Goal: Check status: Check status

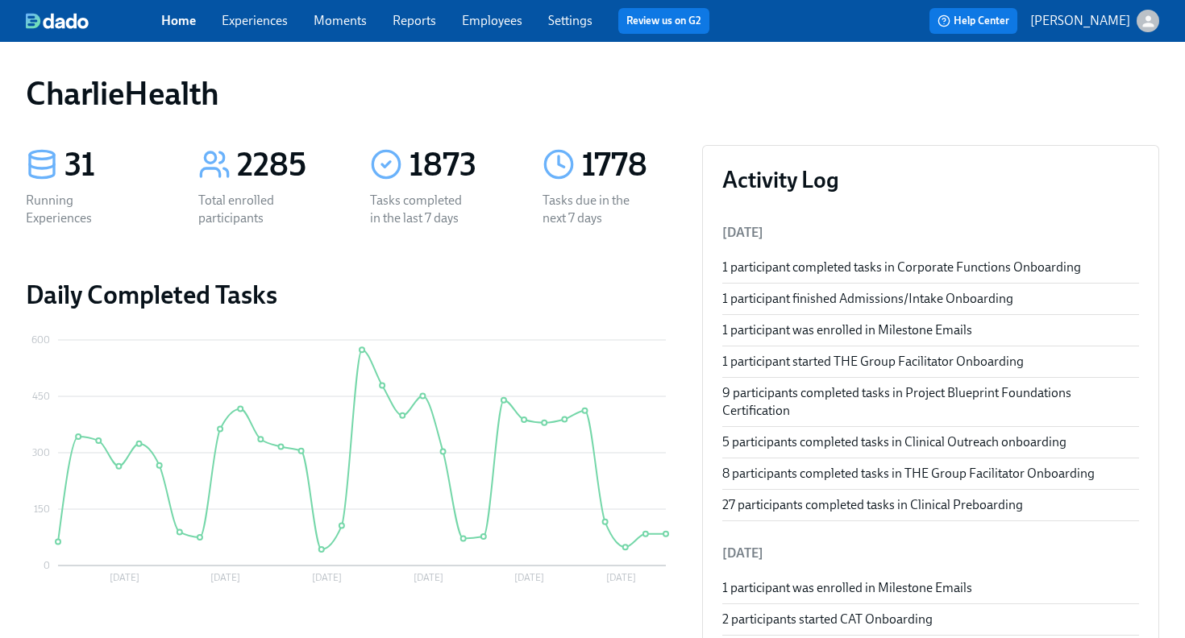
click at [481, 31] on div "Home Experiences Moments Reports Employees Settings Review us on G2" at bounding box center [441, 21] width 561 height 26
click at [487, 15] on link "Employees" at bounding box center [492, 20] width 60 height 15
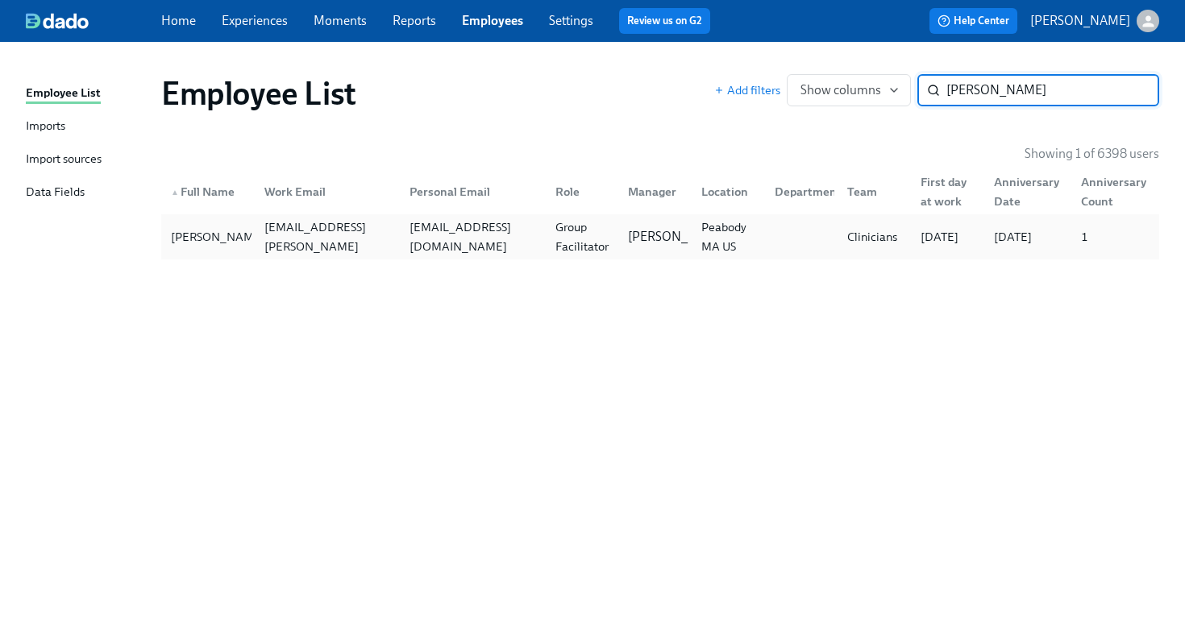
type input "sergei"
click at [568, 241] on div "Group Facilitator" at bounding box center [582, 237] width 67 height 39
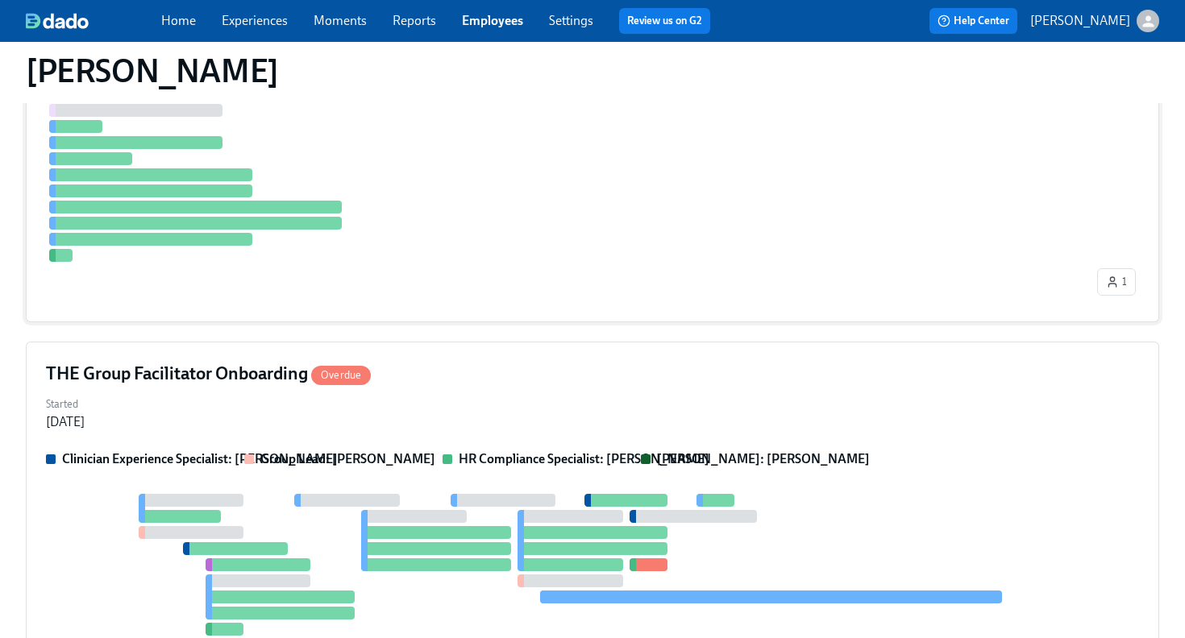
scroll to position [768, 0]
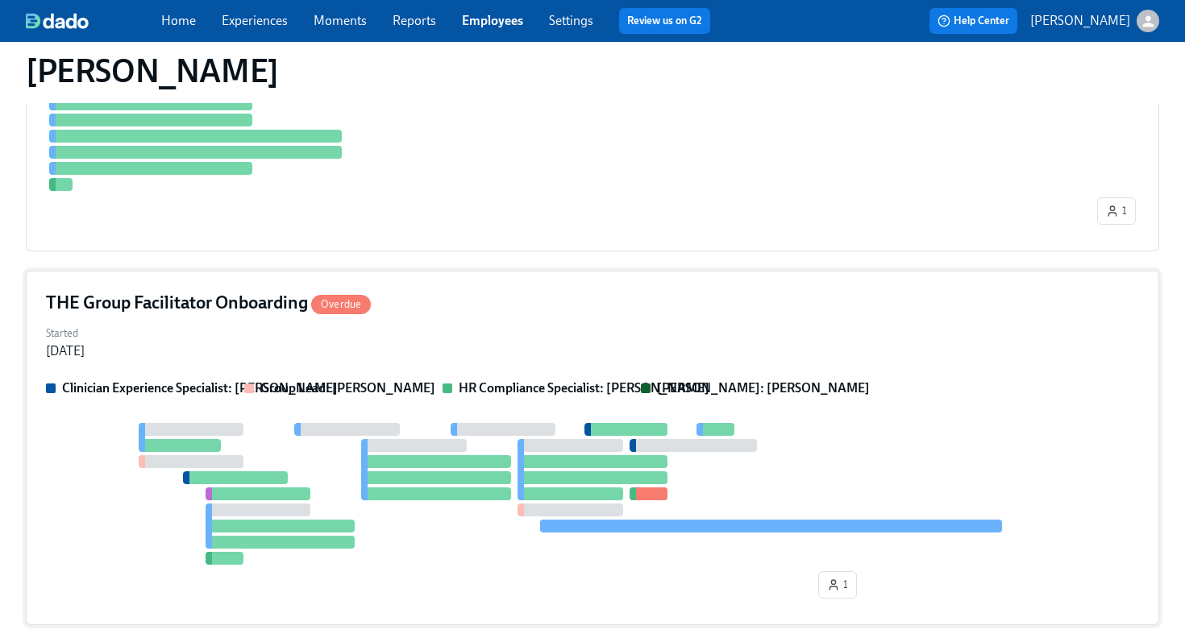
click at [501, 310] on div "THE Group Facilitator Onboarding Overdue" at bounding box center [592, 303] width 1093 height 24
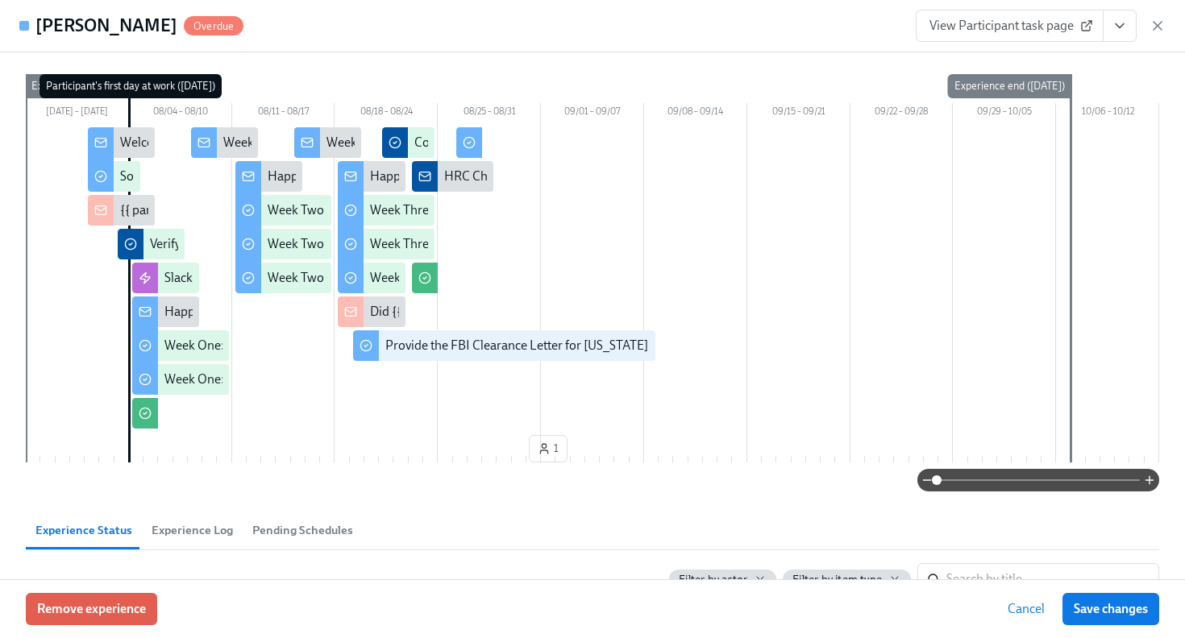
scroll to position [68, 0]
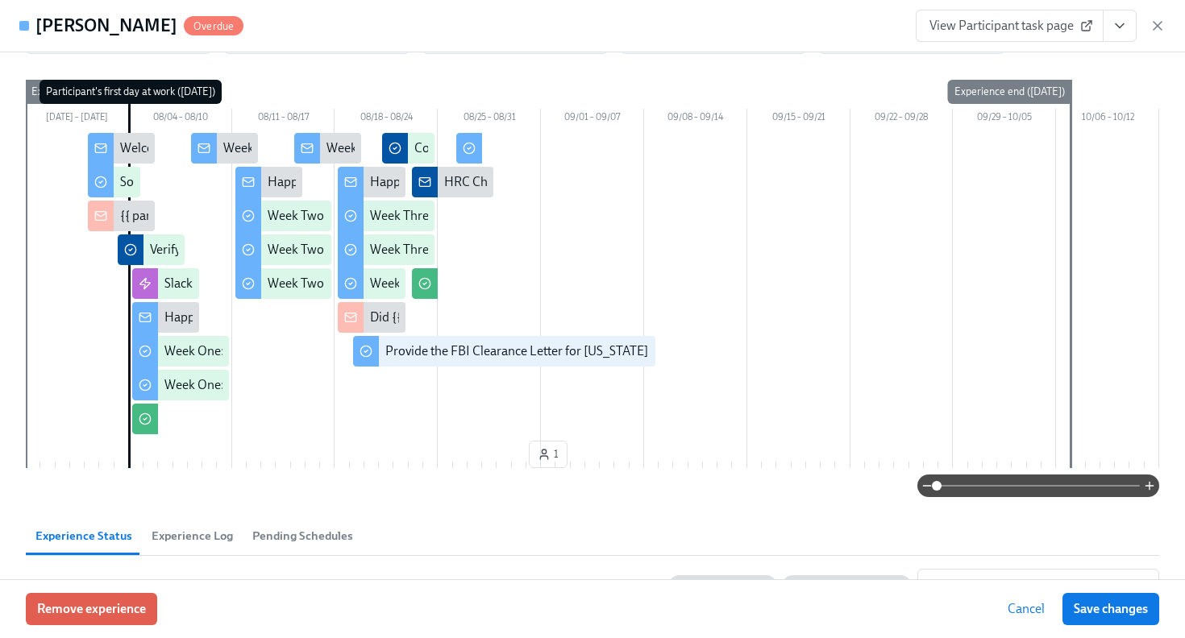
click at [1120, 31] on icon "View task page" at bounding box center [1120, 26] width 16 height 16
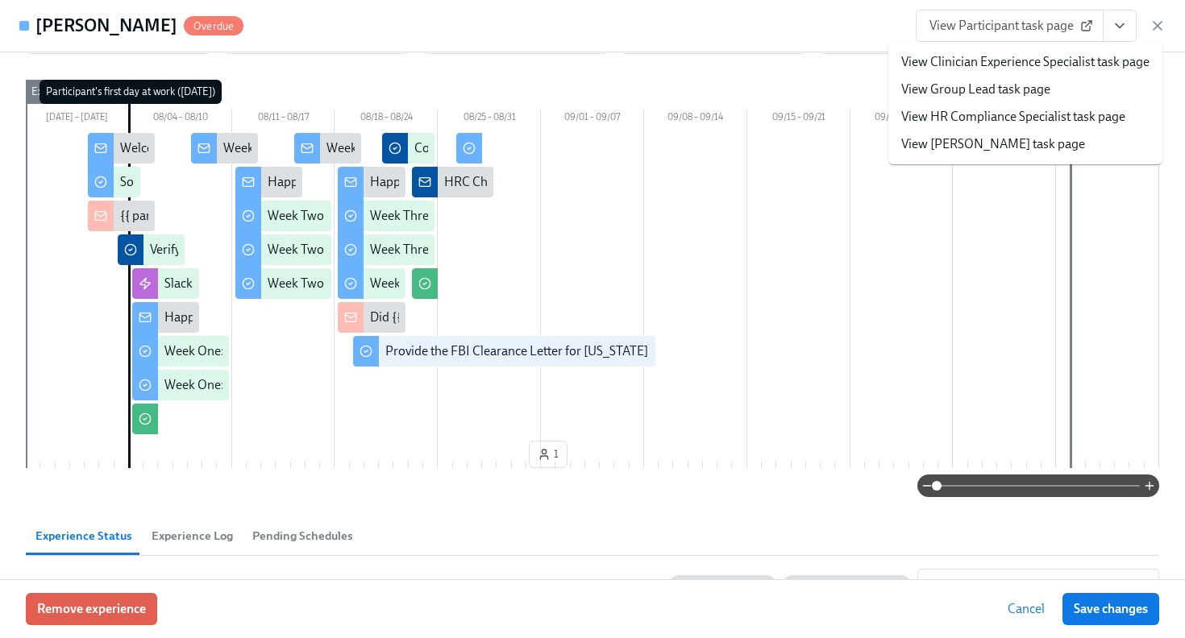
click at [1066, 113] on link "View HR Compliance Specialist task page" at bounding box center [1013, 117] width 224 height 18
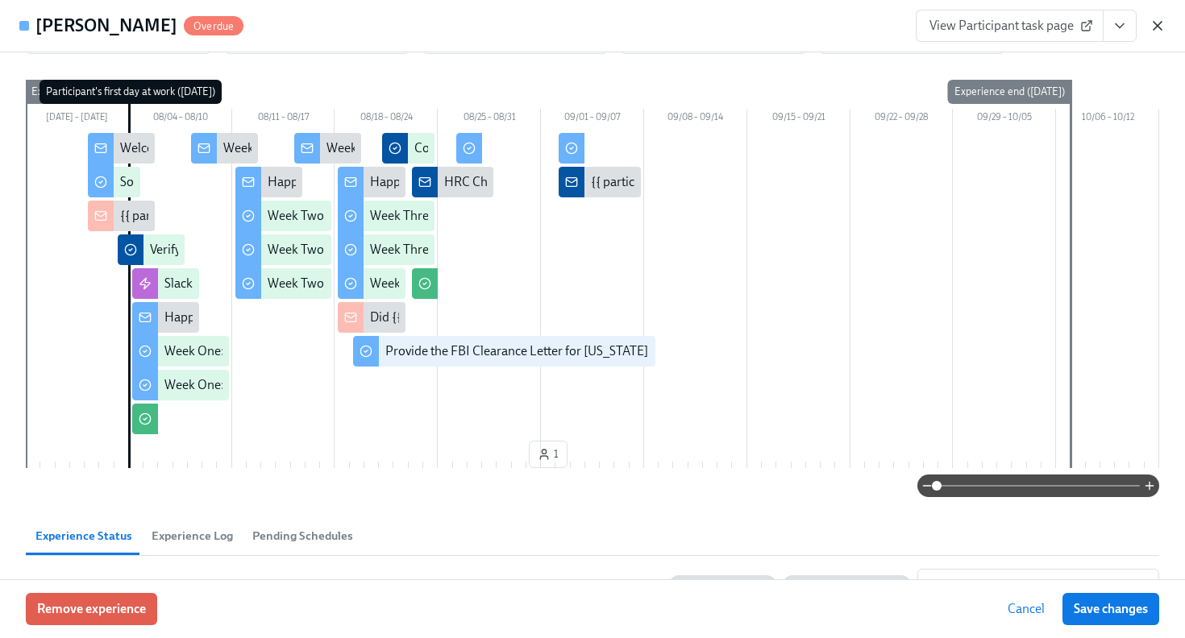
click at [1155, 27] on icon "button" at bounding box center [1157, 26] width 8 height 8
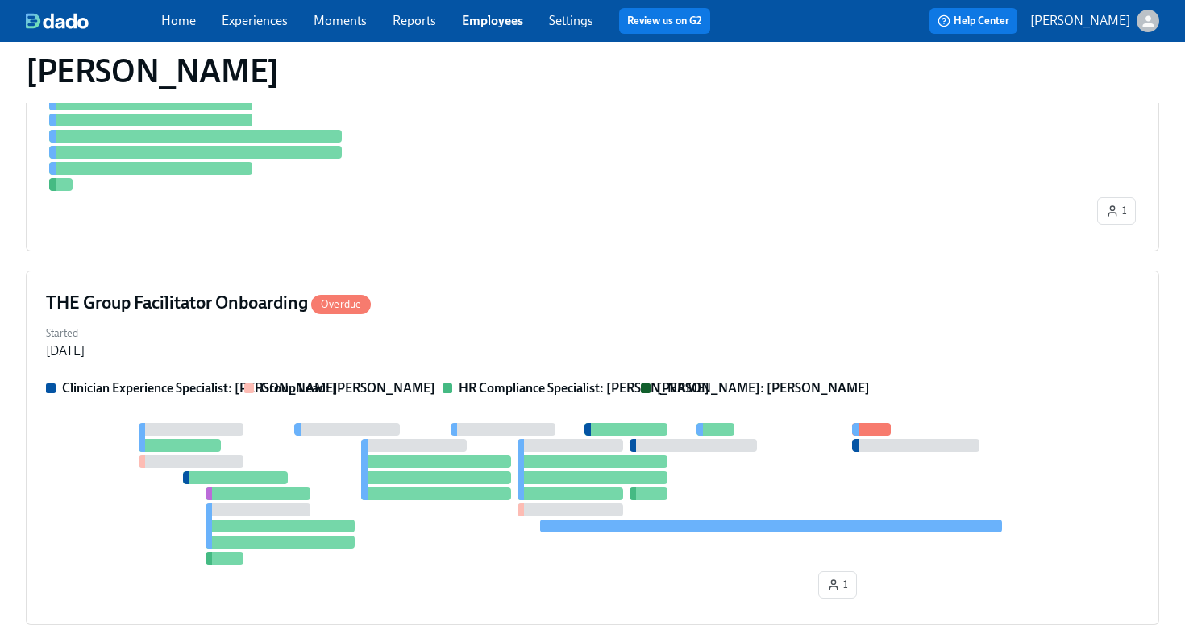
click at [505, 19] on link "Employees" at bounding box center [492, 20] width 61 height 15
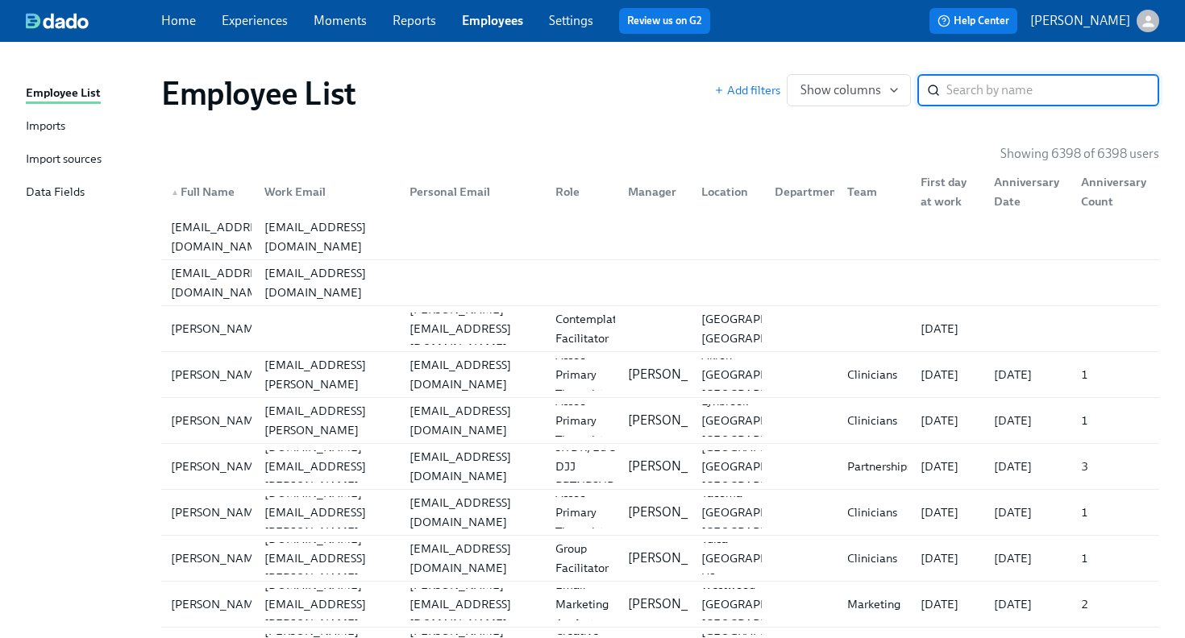
click at [488, 27] on link "Employees" at bounding box center [492, 20] width 61 height 15
click at [1002, 92] on input "search" at bounding box center [1052, 90] width 213 height 32
type input "longo"
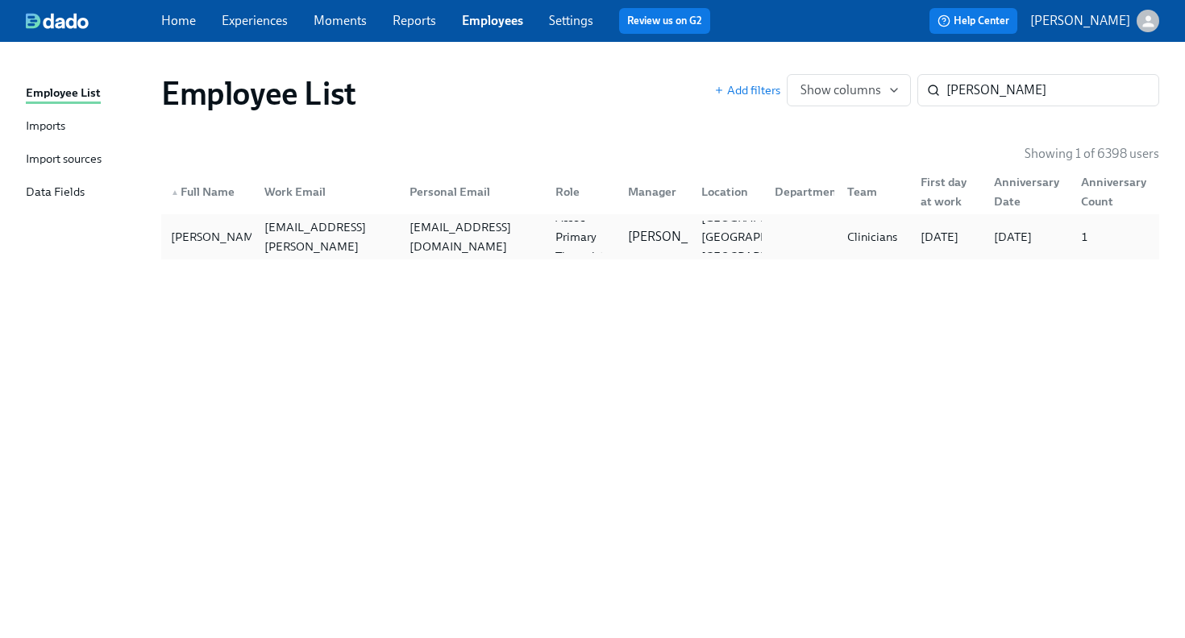
click at [470, 259] on div "Jessica Longo jessica.longo@charliehealth.com jessglongo@gmail.com Assoc Primar…" at bounding box center [660, 236] width 998 height 45
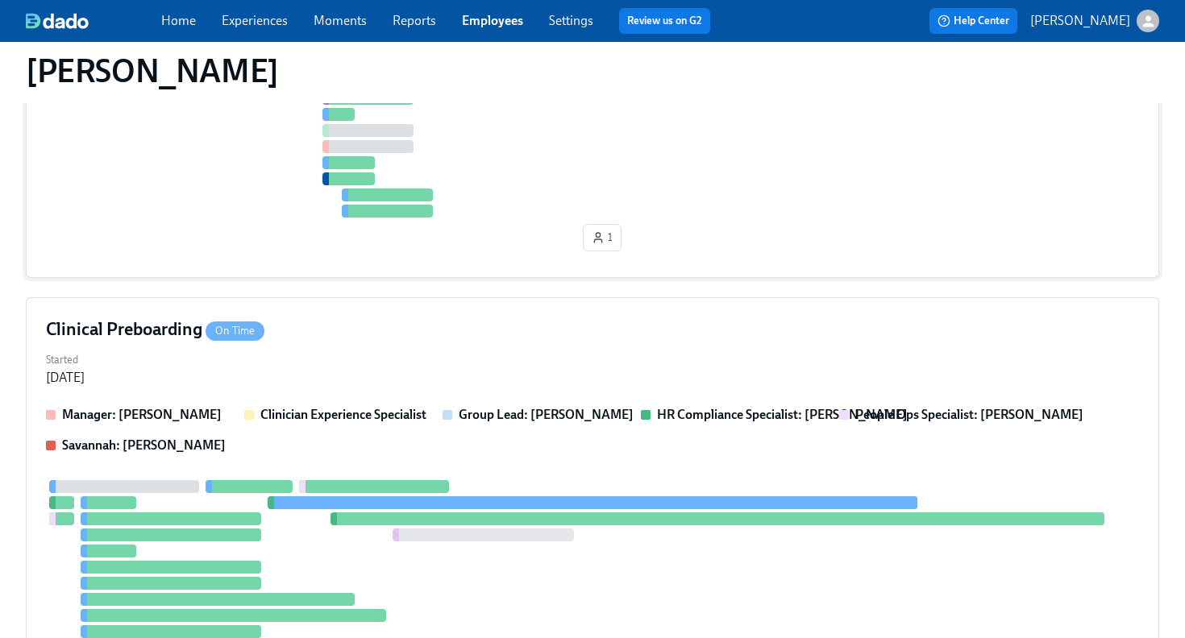
scroll to position [753, 0]
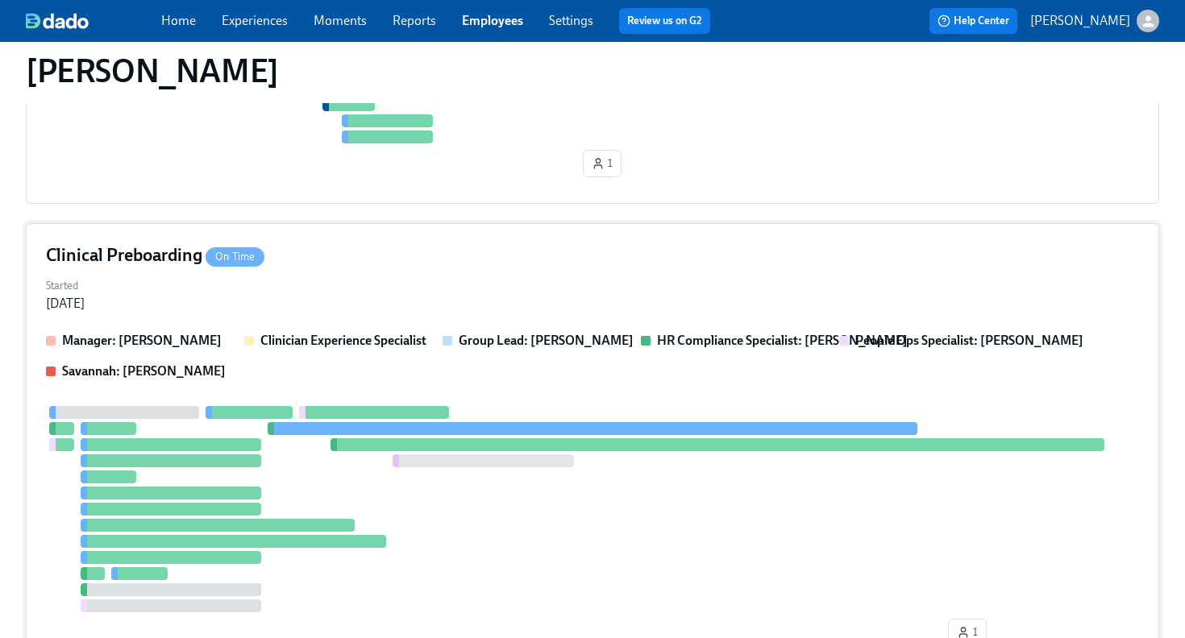
click at [545, 295] on div "Started Aug 04, 2025" at bounding box center [592, 293] width 1093 height 39
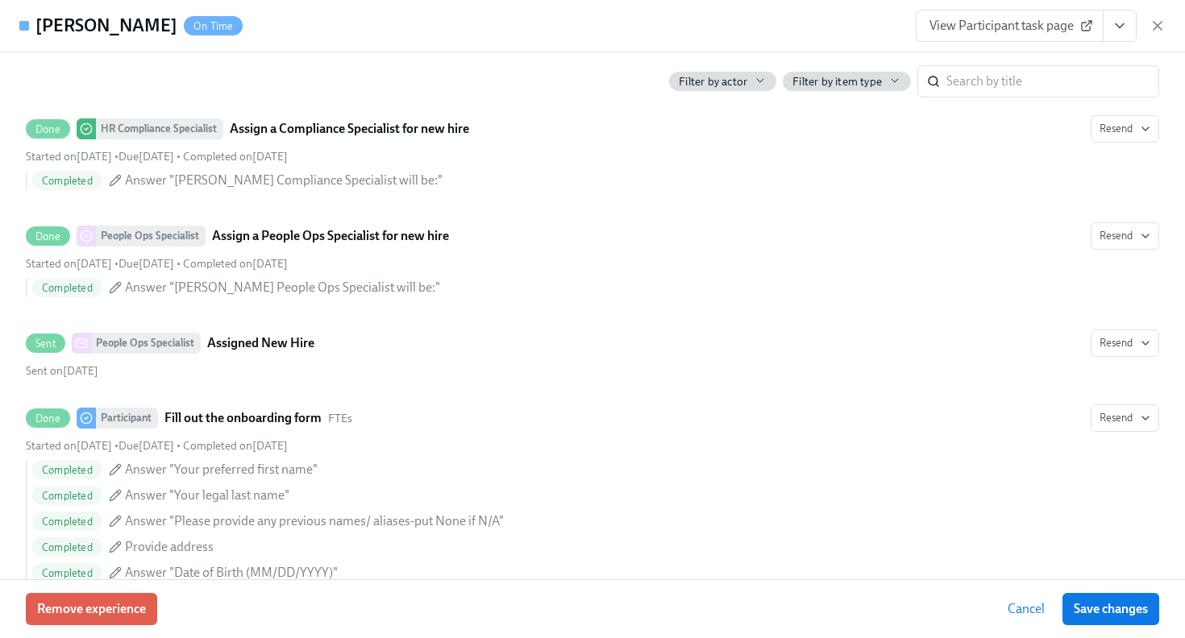
scroll to position [876, 0]
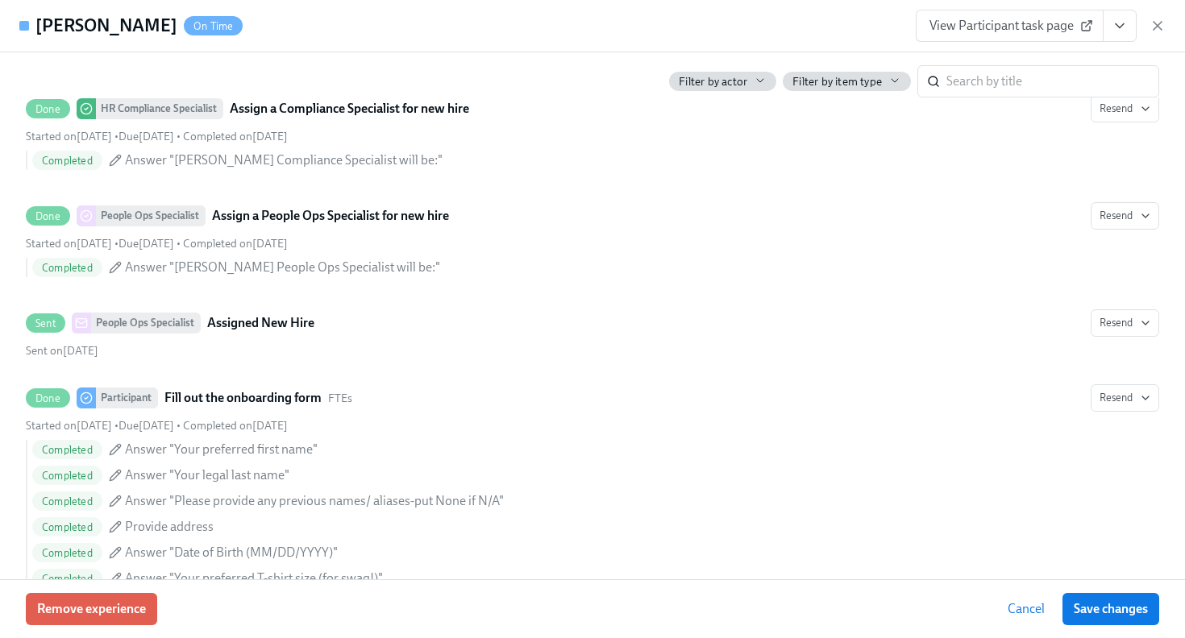
click at [1124, 29] on icon "View task page" at bounding box center [1120, 26] width 16 height 16
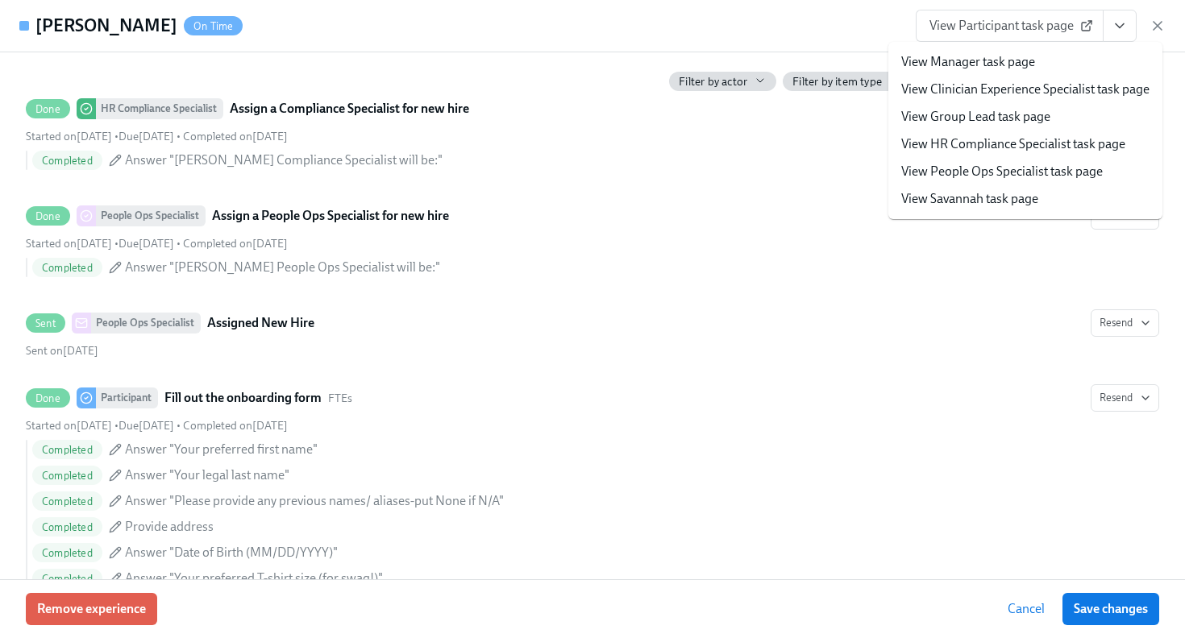
click at [1016, 148] on link "View HR Compliance Specialist task page" at bounding box center [1013, 144] width 224 height 18
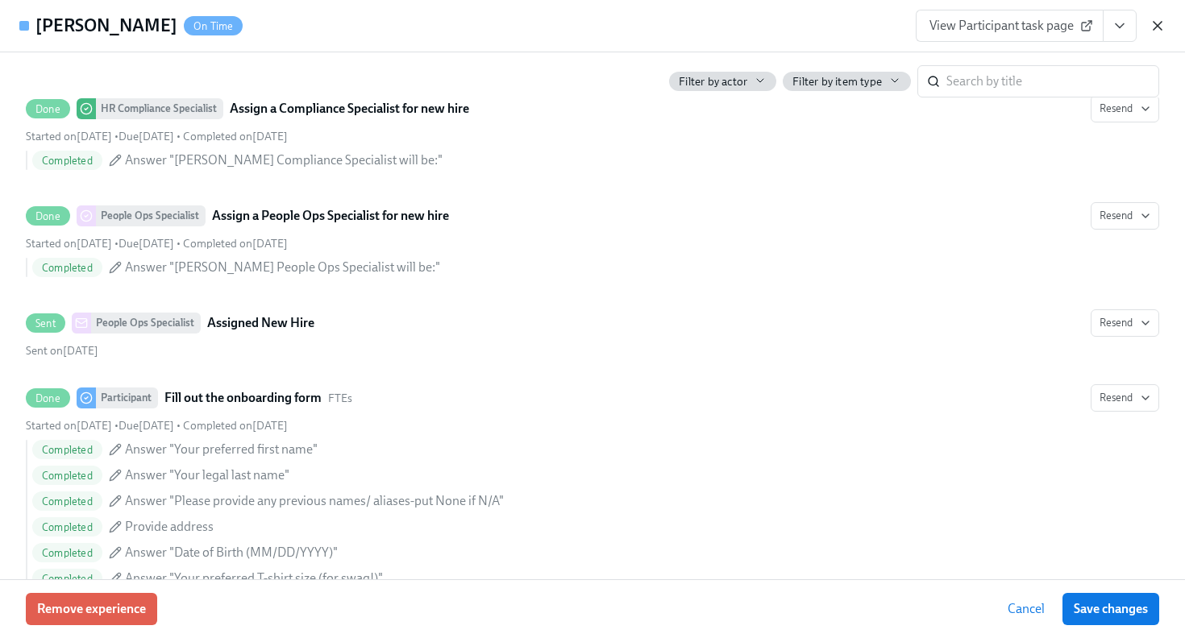
click at [1153, 19] on icon "button" at bounding box center [1157, 26] width 16 height 16
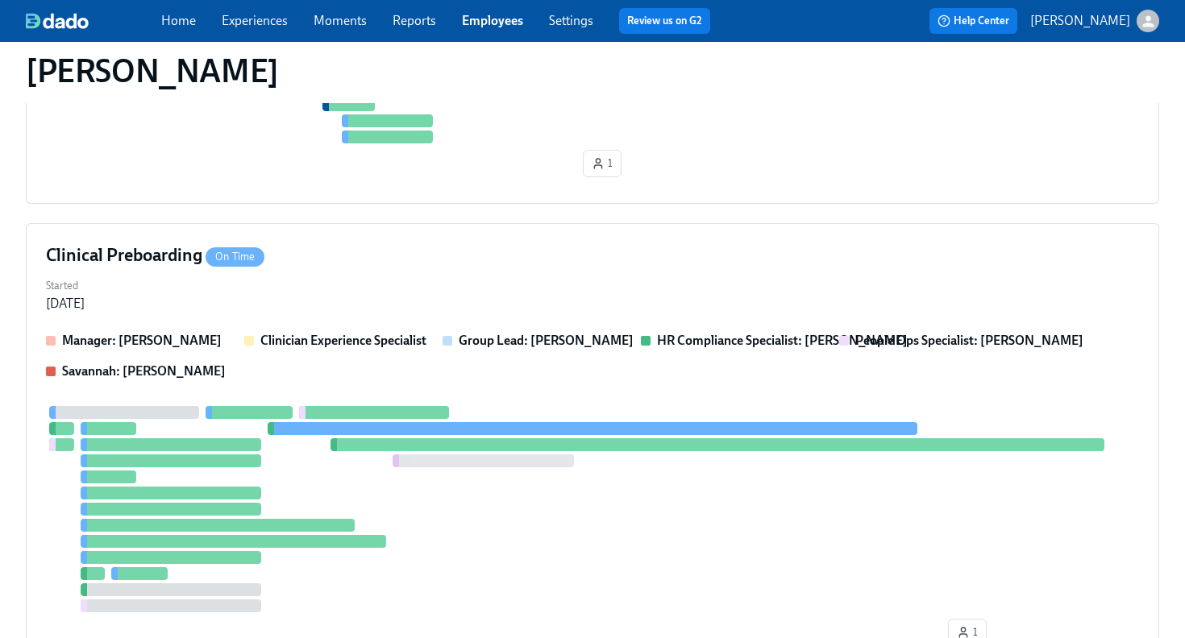
click at [482, 18] on link "Employees" at bounding box center [492, 20] width 61 height 15
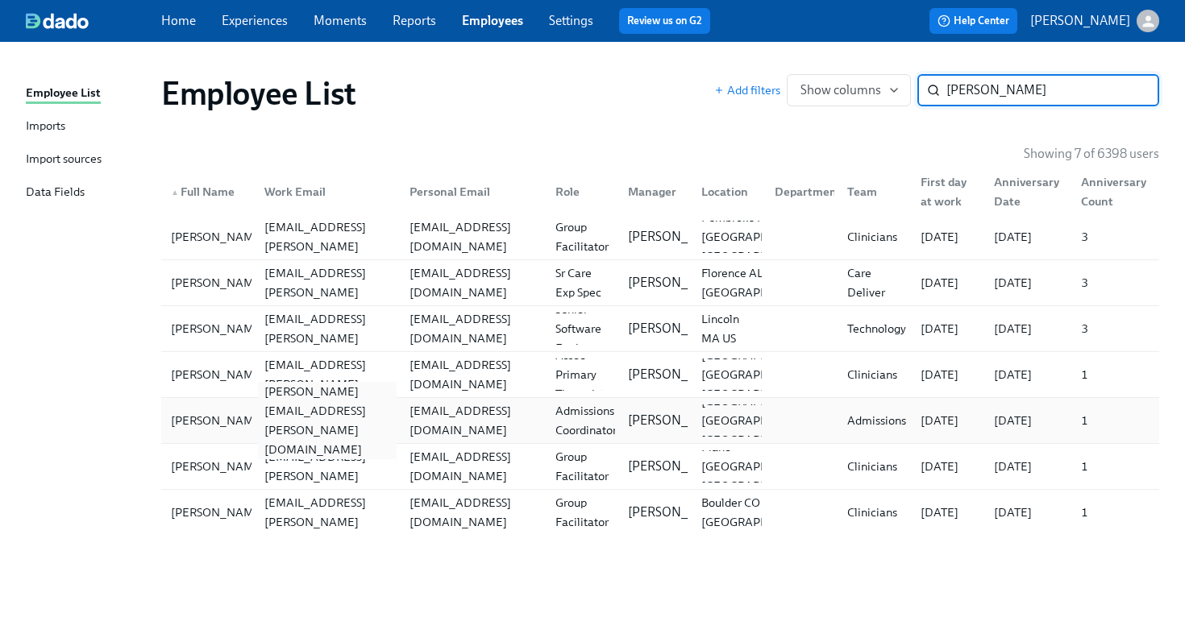
type input "audrey"
click at [380, 426] on div "audrey.peters@charliehealth.com" at bounding box center [327, 420] width 139 height 77
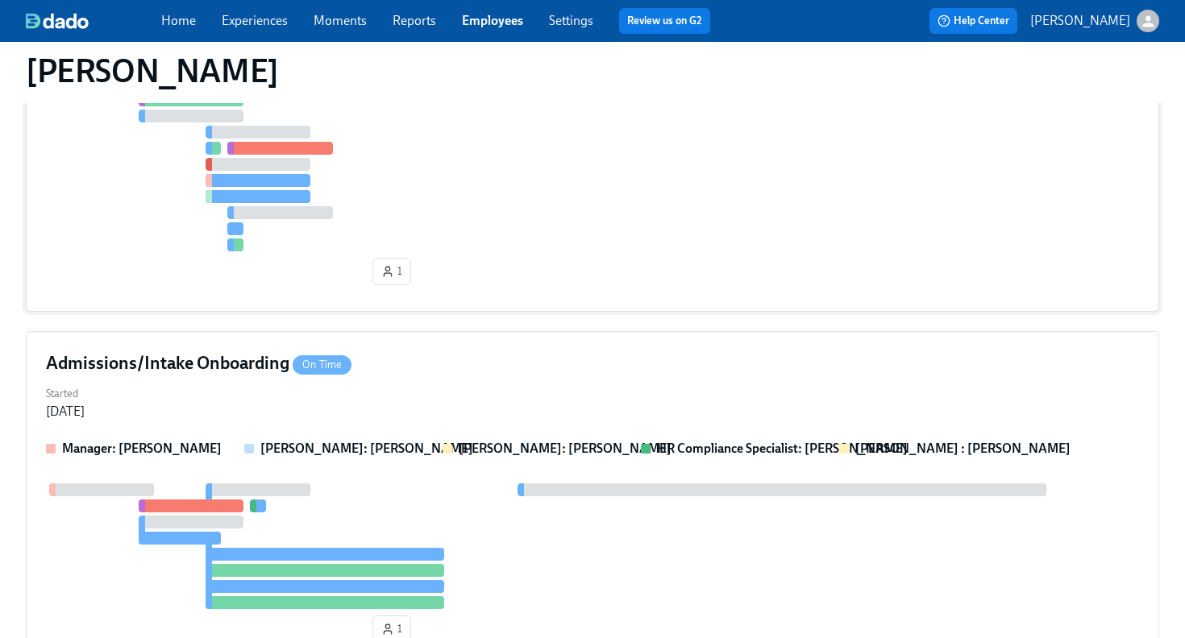
scroll to position [1078, 0]
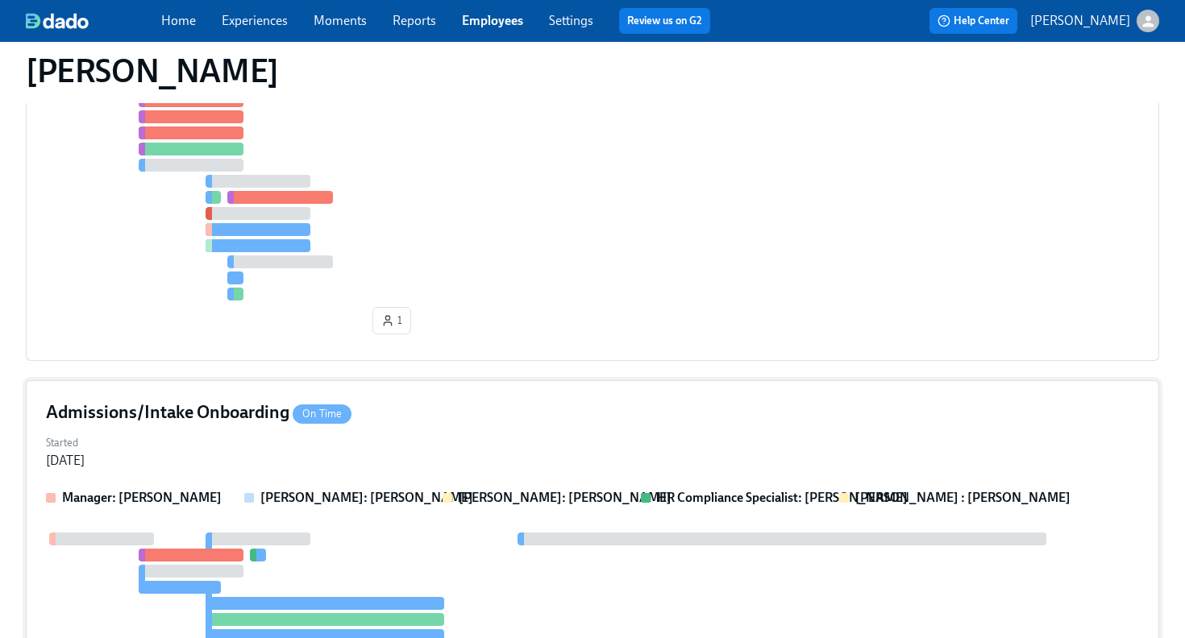
click at [655, 422] on div "Admissions/Intake Onboarding On Time" at bounding box center [592, 413] width 1093 height 24
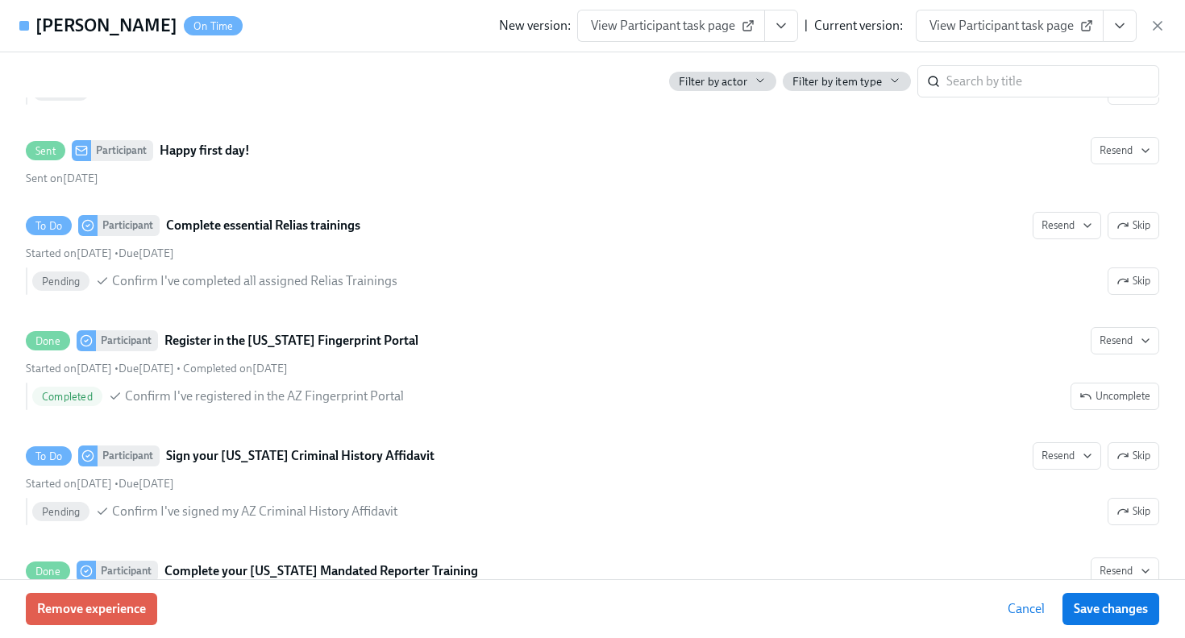
scroll to position [1038, 0]
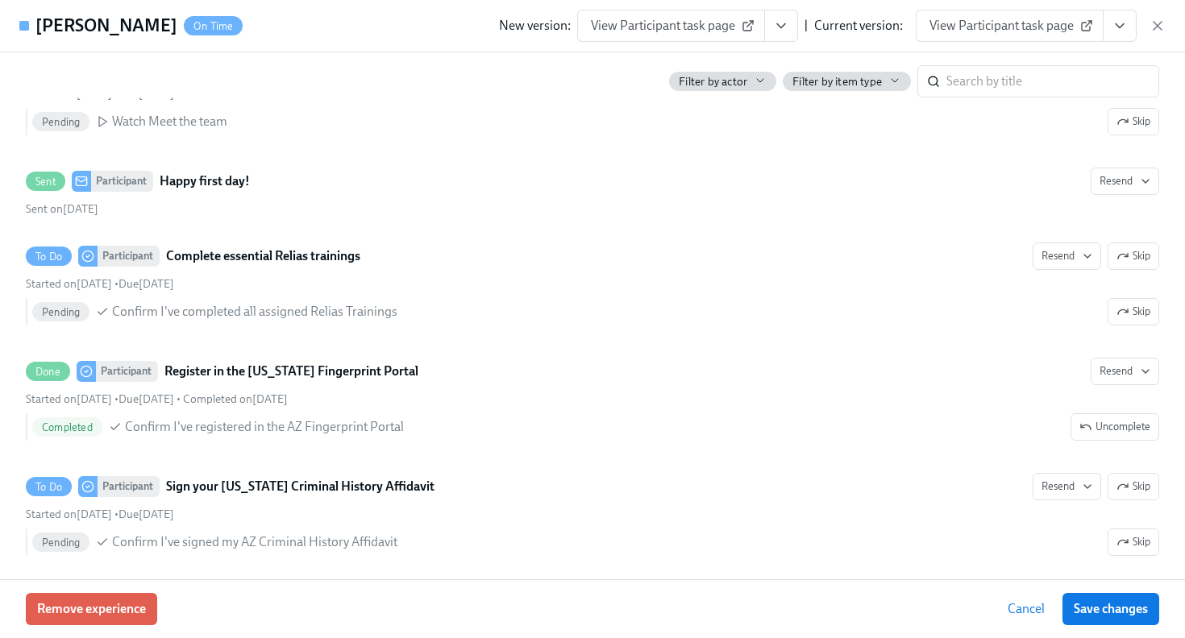
click at [1030, 36] on link "View Participant task page" at bounding box center [1010, 26] width 188 height 32
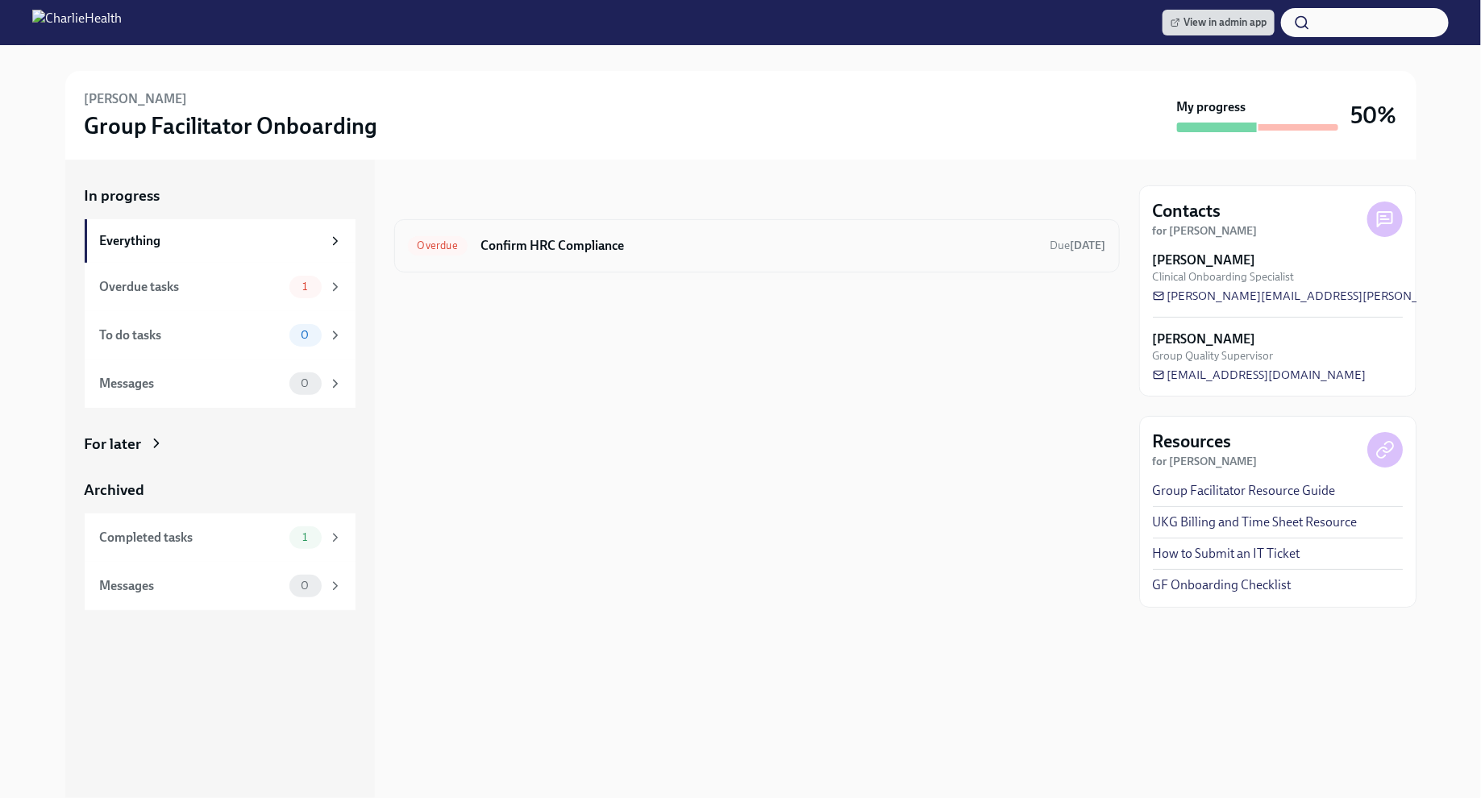
click at [863, 263] on div "Overdue Confirm HRC Compliance Due 7 days ago" at bounding box center [756, 245] width 725 height 53
click at [608, 258] on div "Overdue Confirm HRC Compliance Due 7 days ago" at bounding box center [756, 245] width 725 height 53
click at [586, 247] on h6 "Confirm HRC Compliance" at bounding box center [758, 246] width 557 height 18
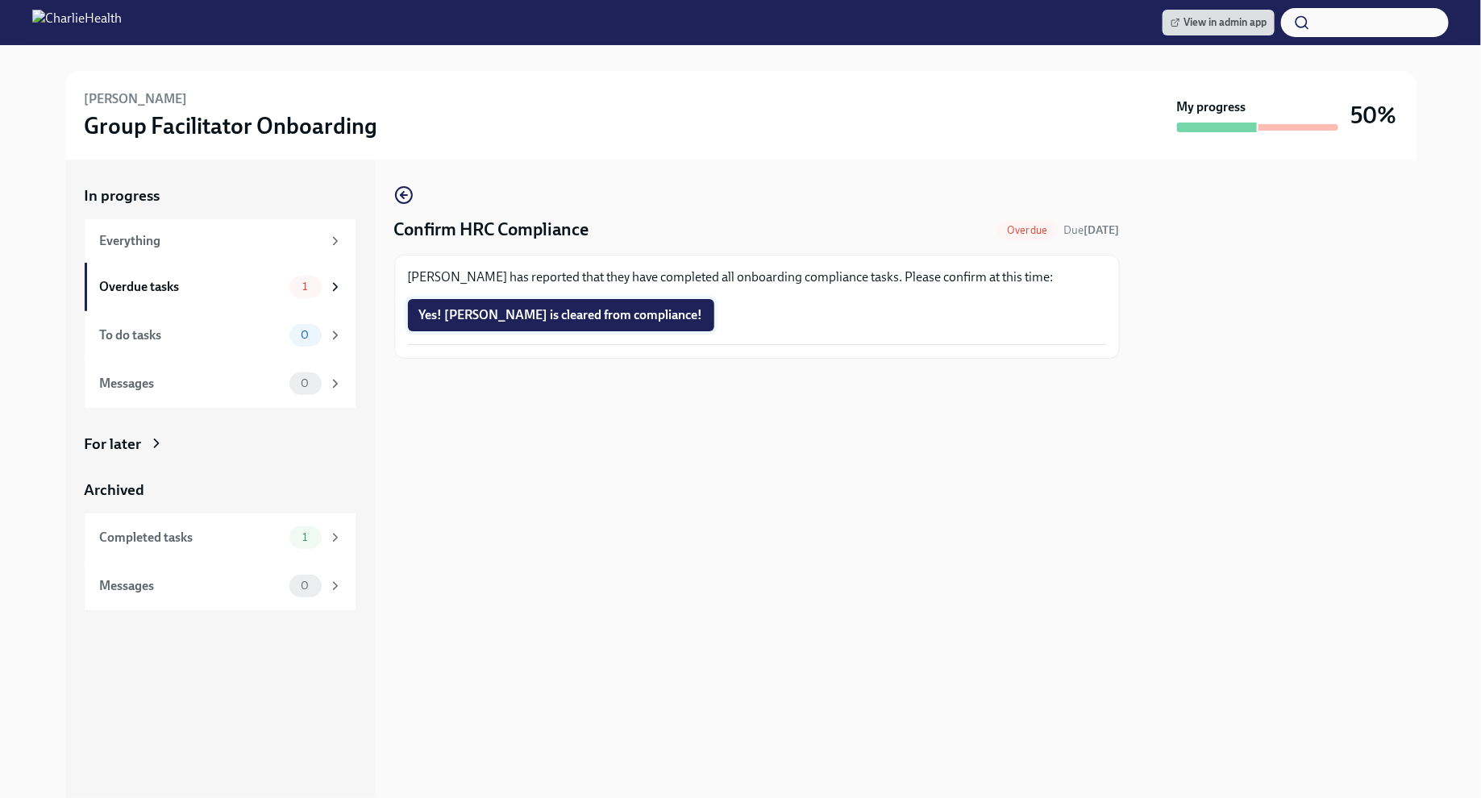
click at [589, 318] on span "Yes! Sergei is cleared from compliance!" at bounding box center [561, 315] width 284 height 16
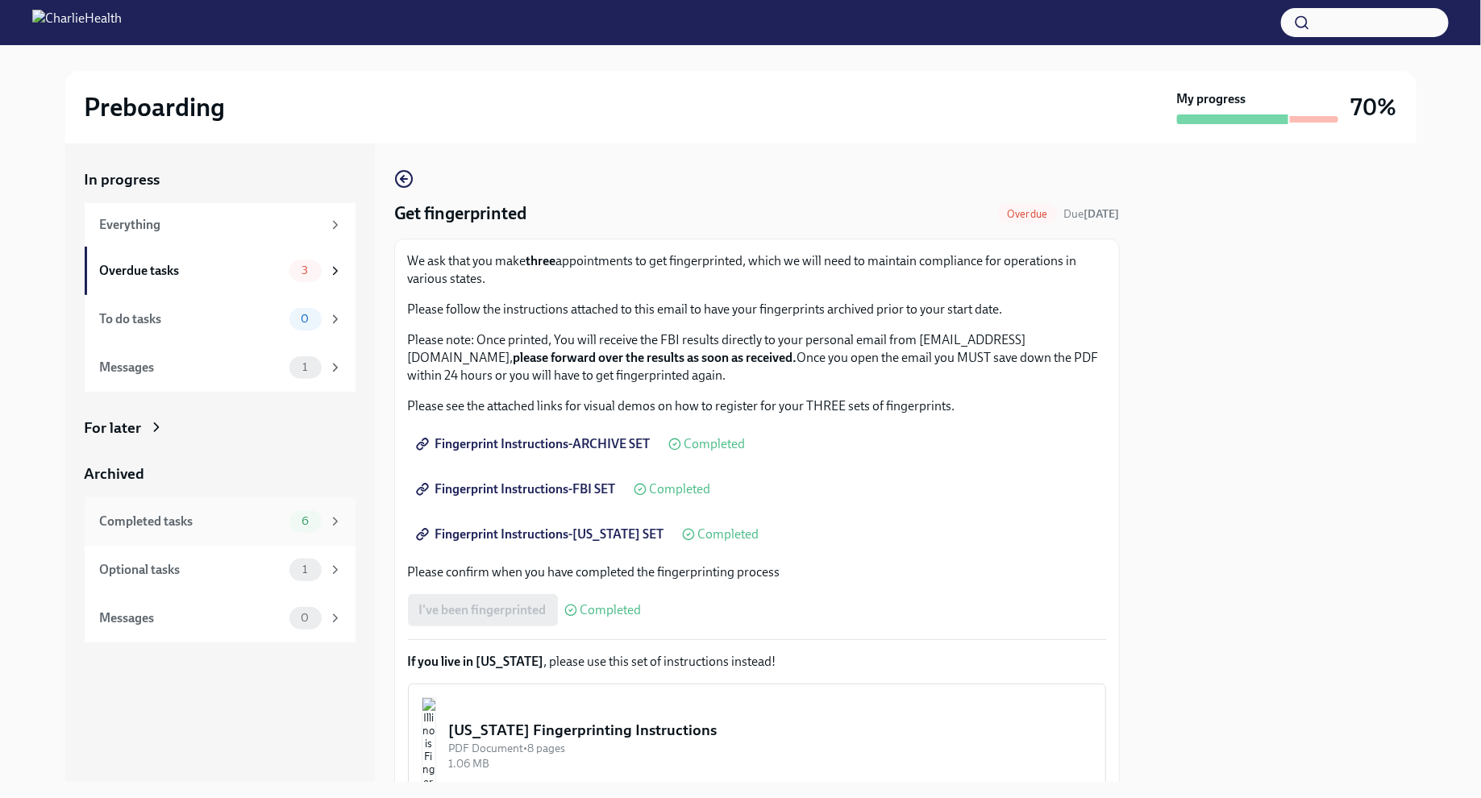
click at [326, 517] on div "6" at bounding box center [315, 521] width 53 height 23
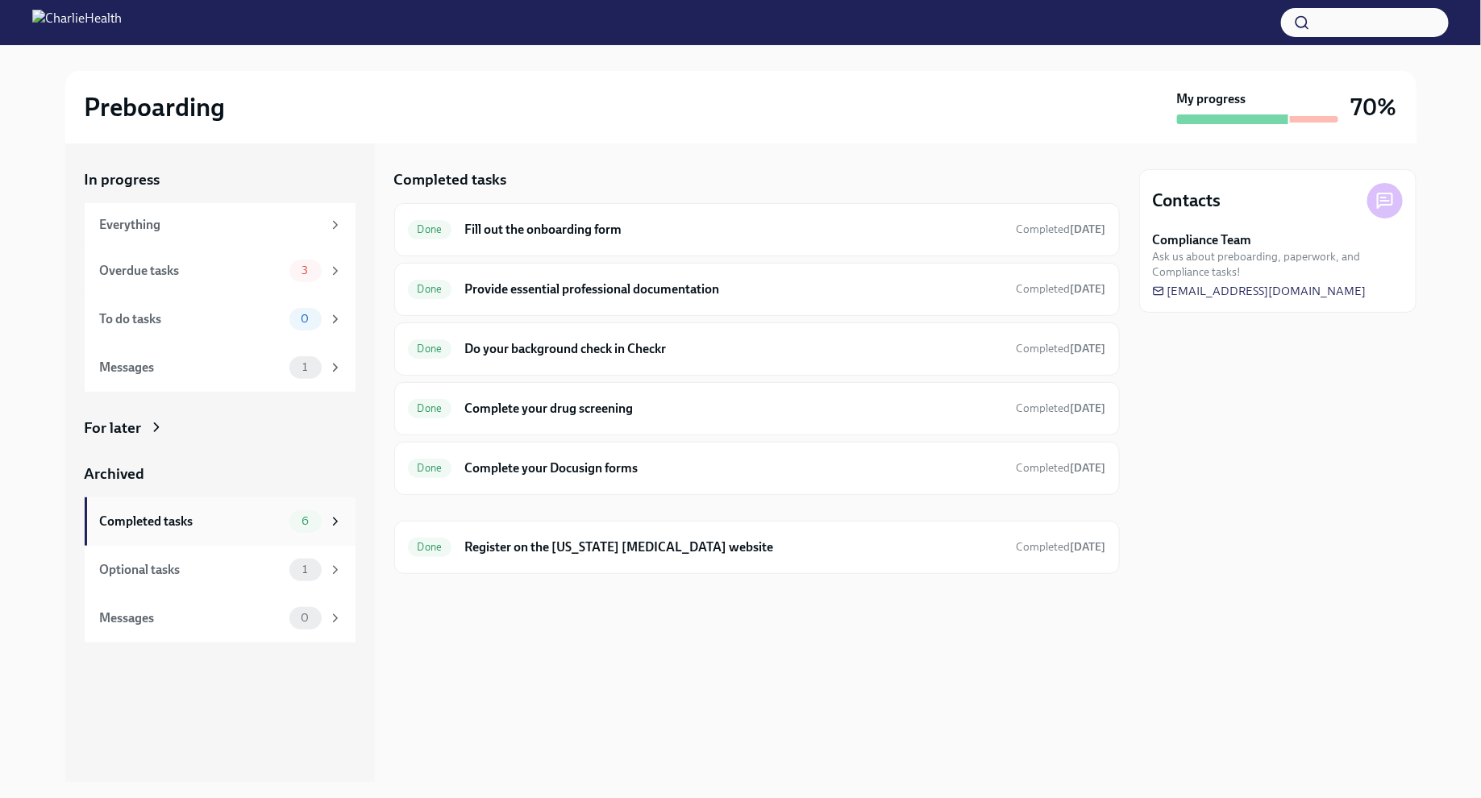
click at [335, 522] on icon at bounding box center [335, 521] width 15 height 15
click at [314, 268] on span "3" at bounding box center [305, 270] width 26 height 12
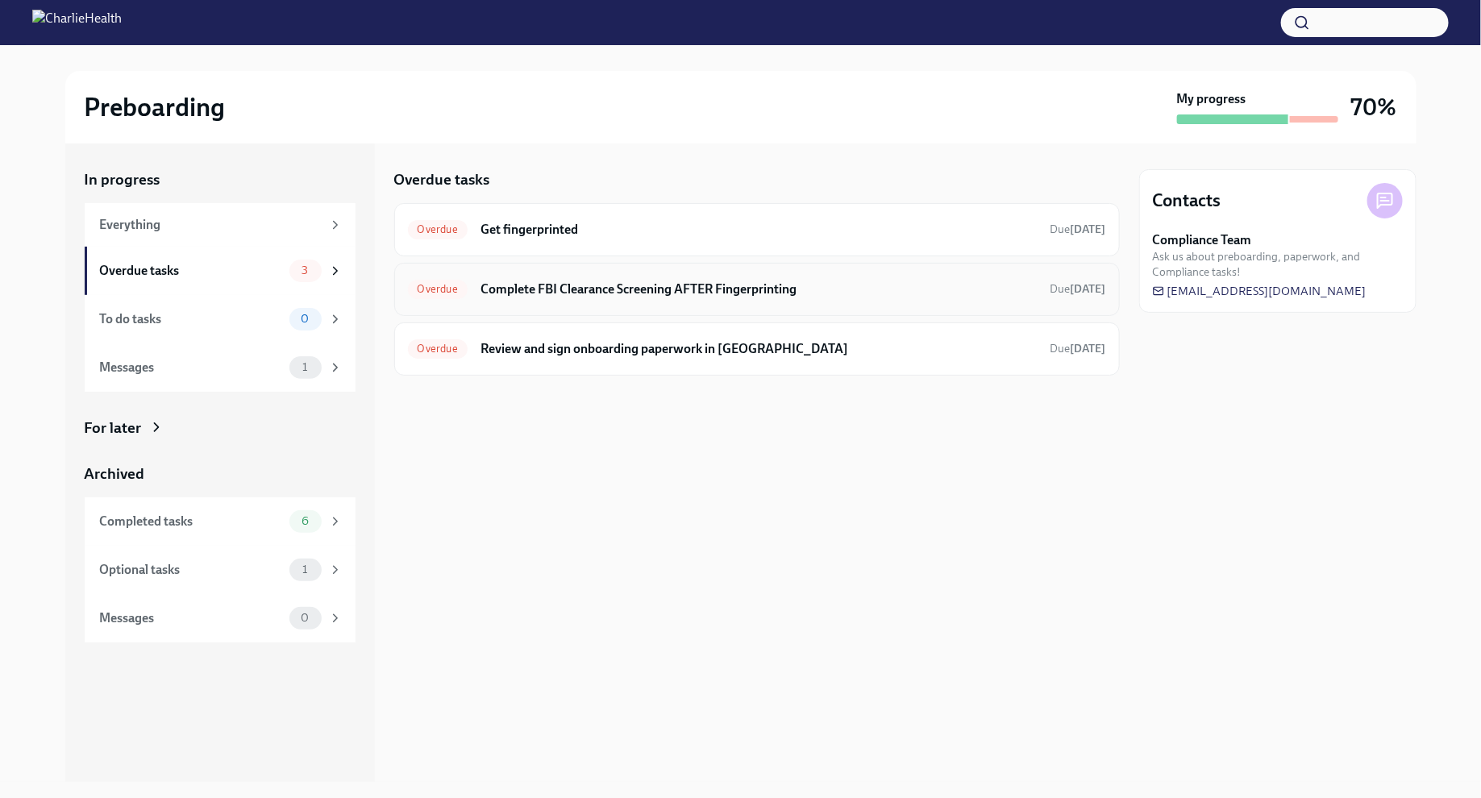
click at [553, 291] on h6 "Complete FBI Clearance Screening AFTER Fingerprinting" at bounding box center [758, 290] width 557 height 18
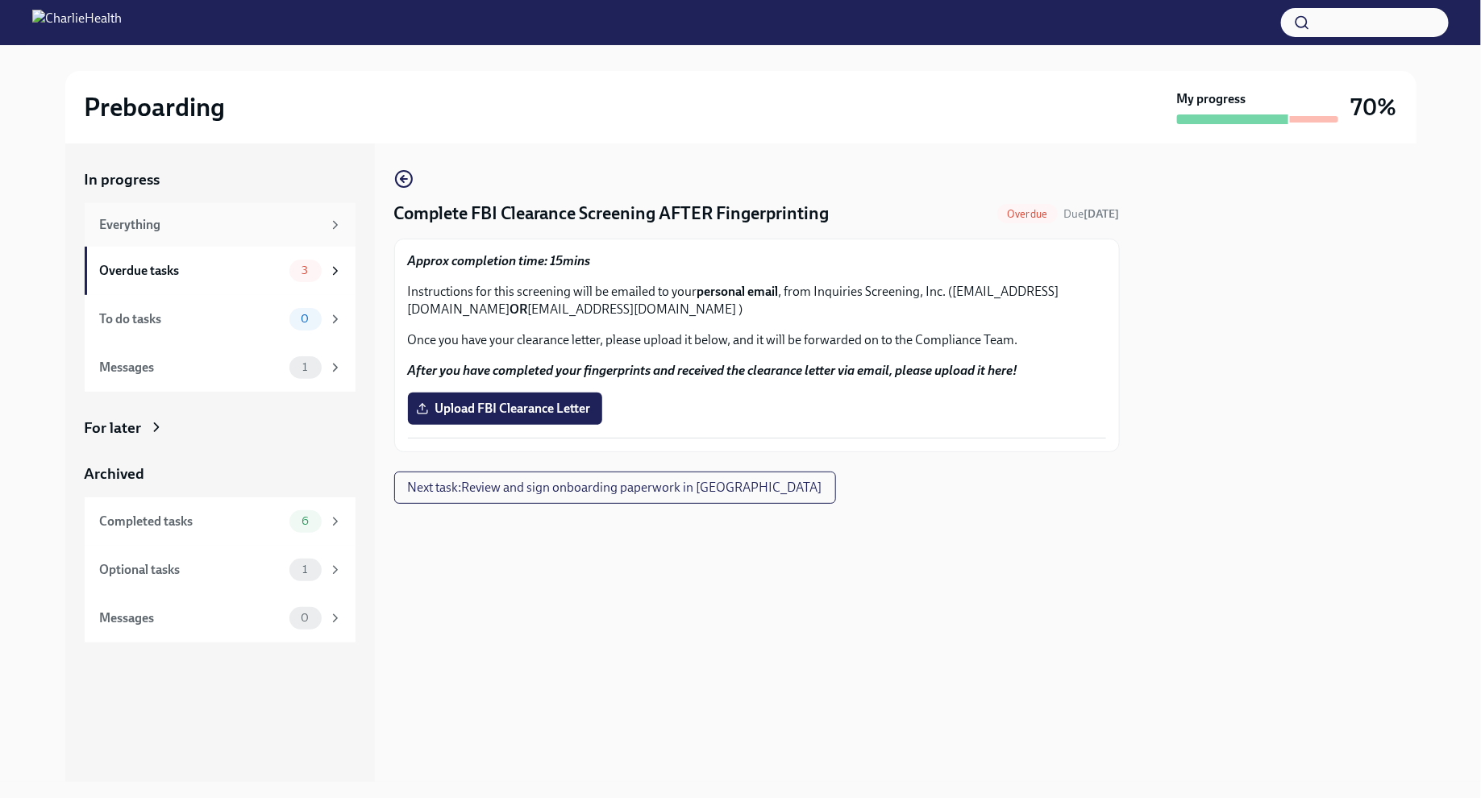
click at [265, 213] on div "Everything" at bounding box center [220, 225] width 271 height 44
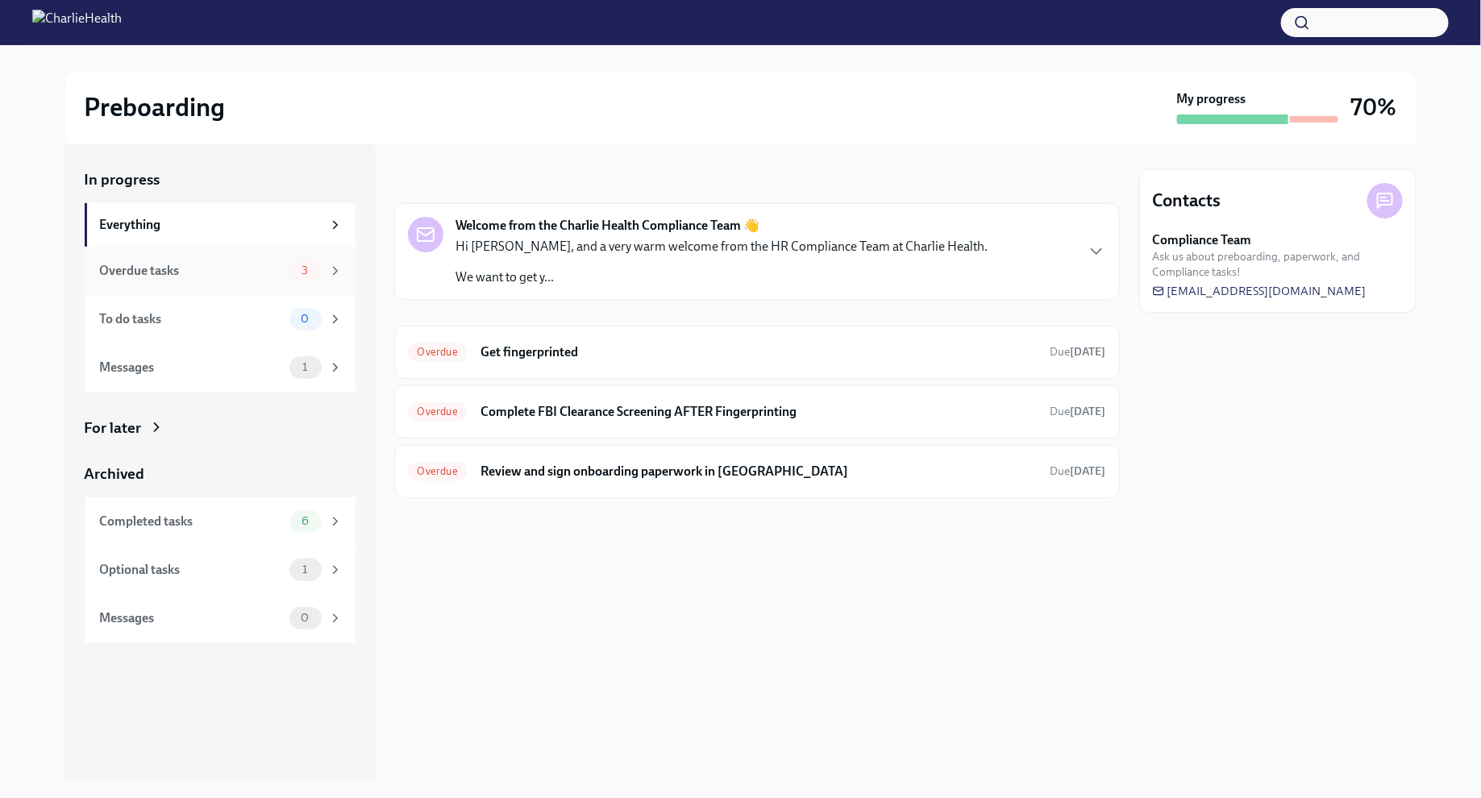
click at [260, 262] on div "Overdue tasks" at bounding box center [191, 271] width 183 height 18
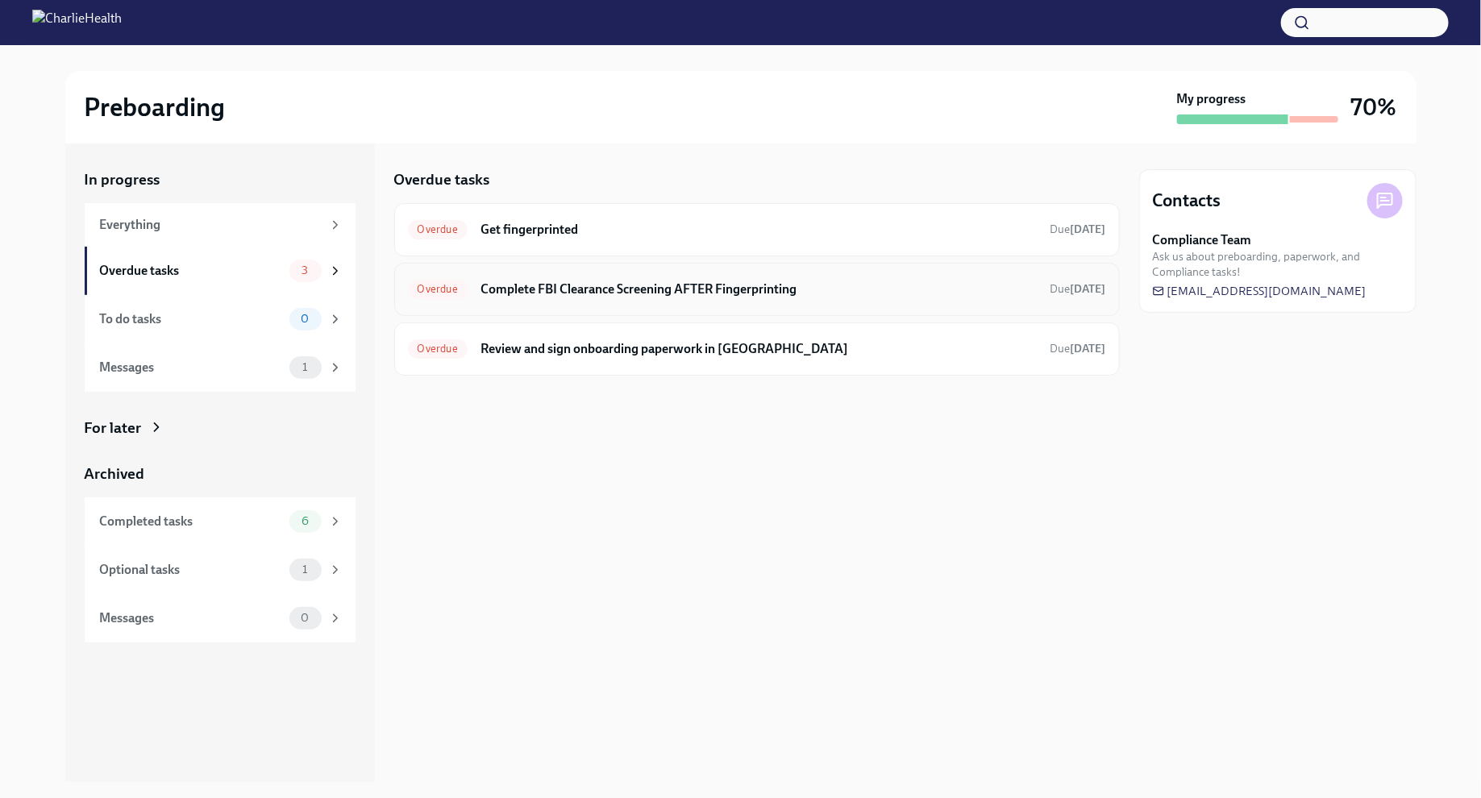
click at [550, 296] on h6 "Complete FBI Clearance Screening AFTER Fingerprinting" at bounding box center [758, 290] width 557 height 18
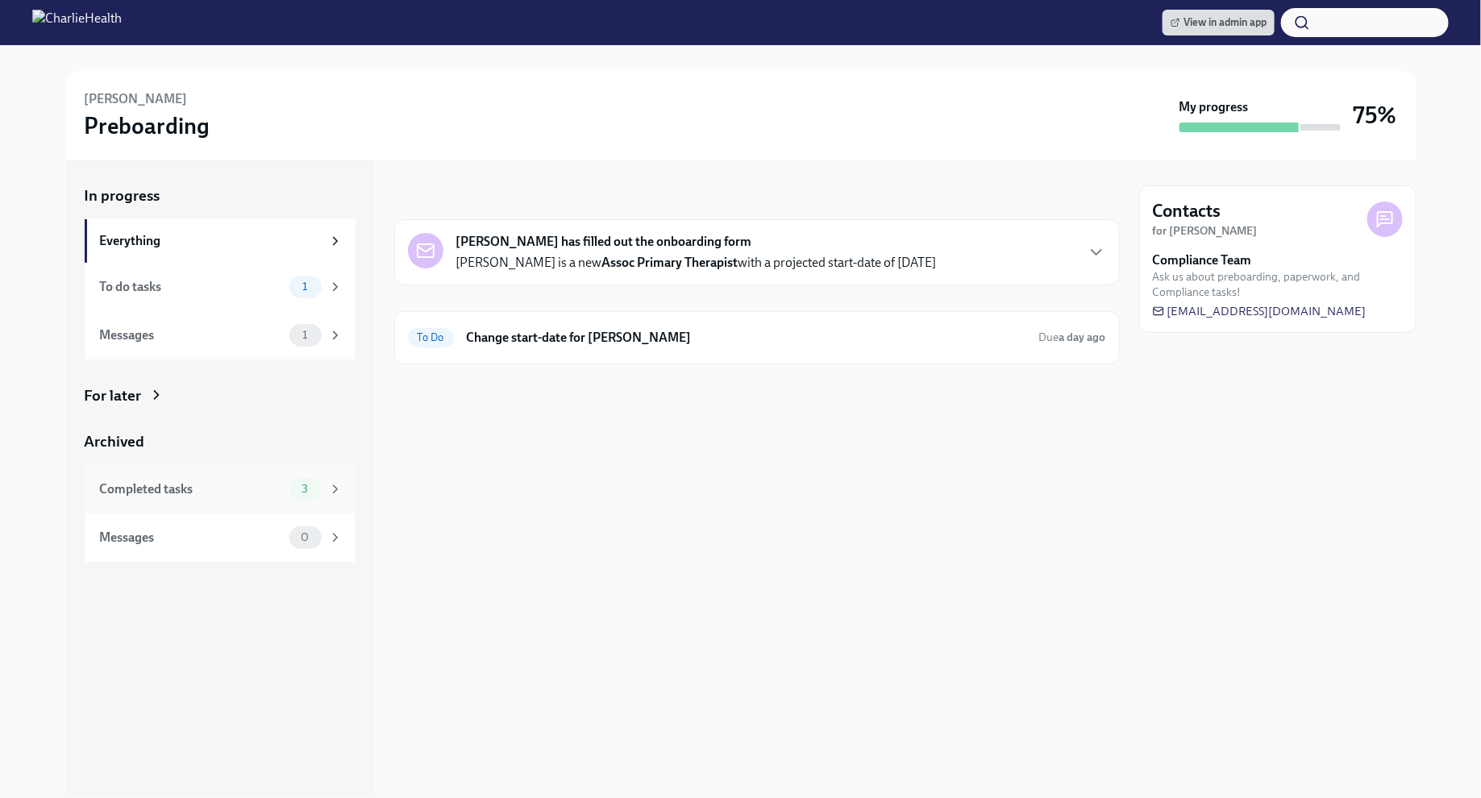
click at [307, 489] on span "3" at bounding box center [305, 489] width 26 height 12
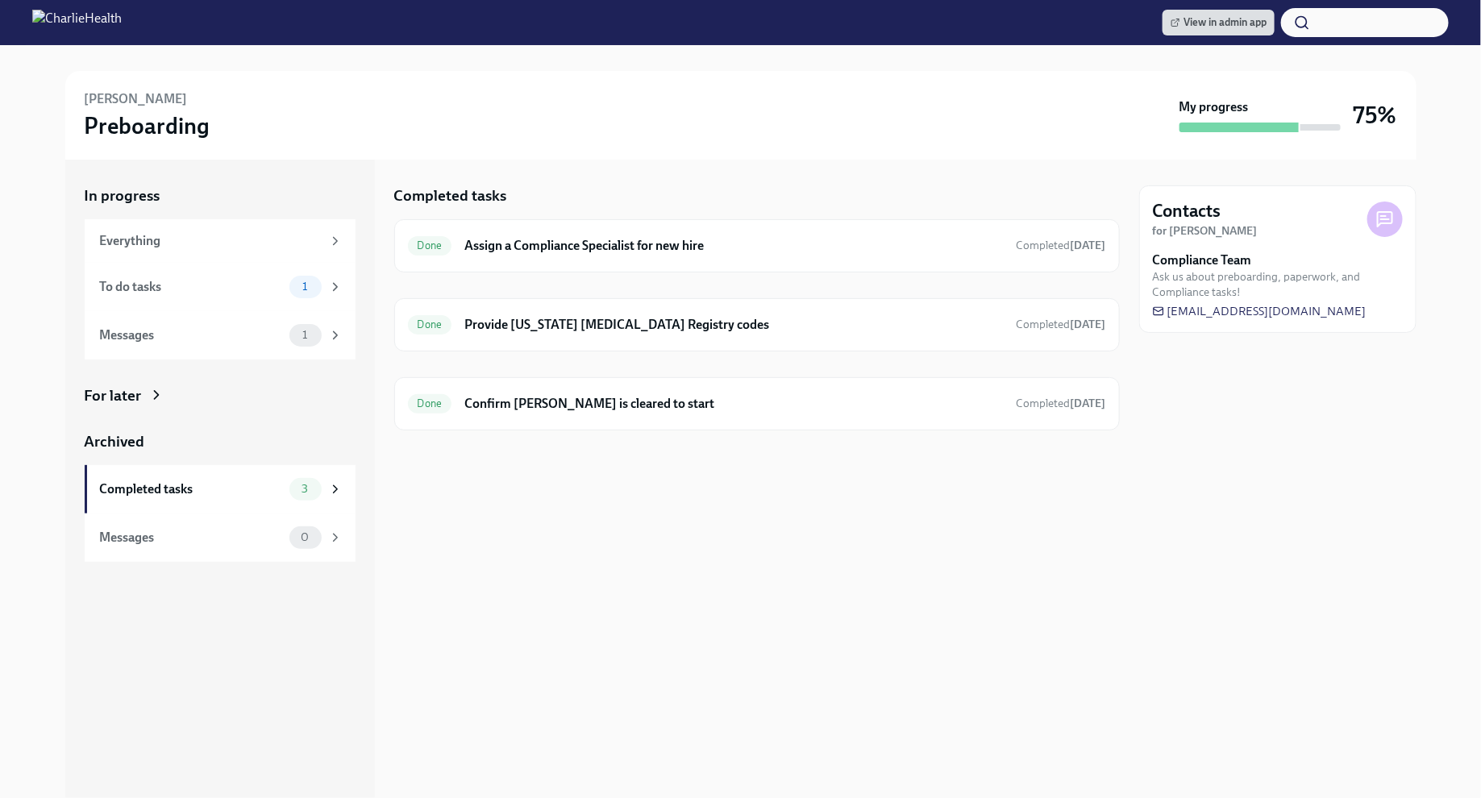
click at [247, 397] on div "For later" at bounding box center [220, 395] width 271 height 21
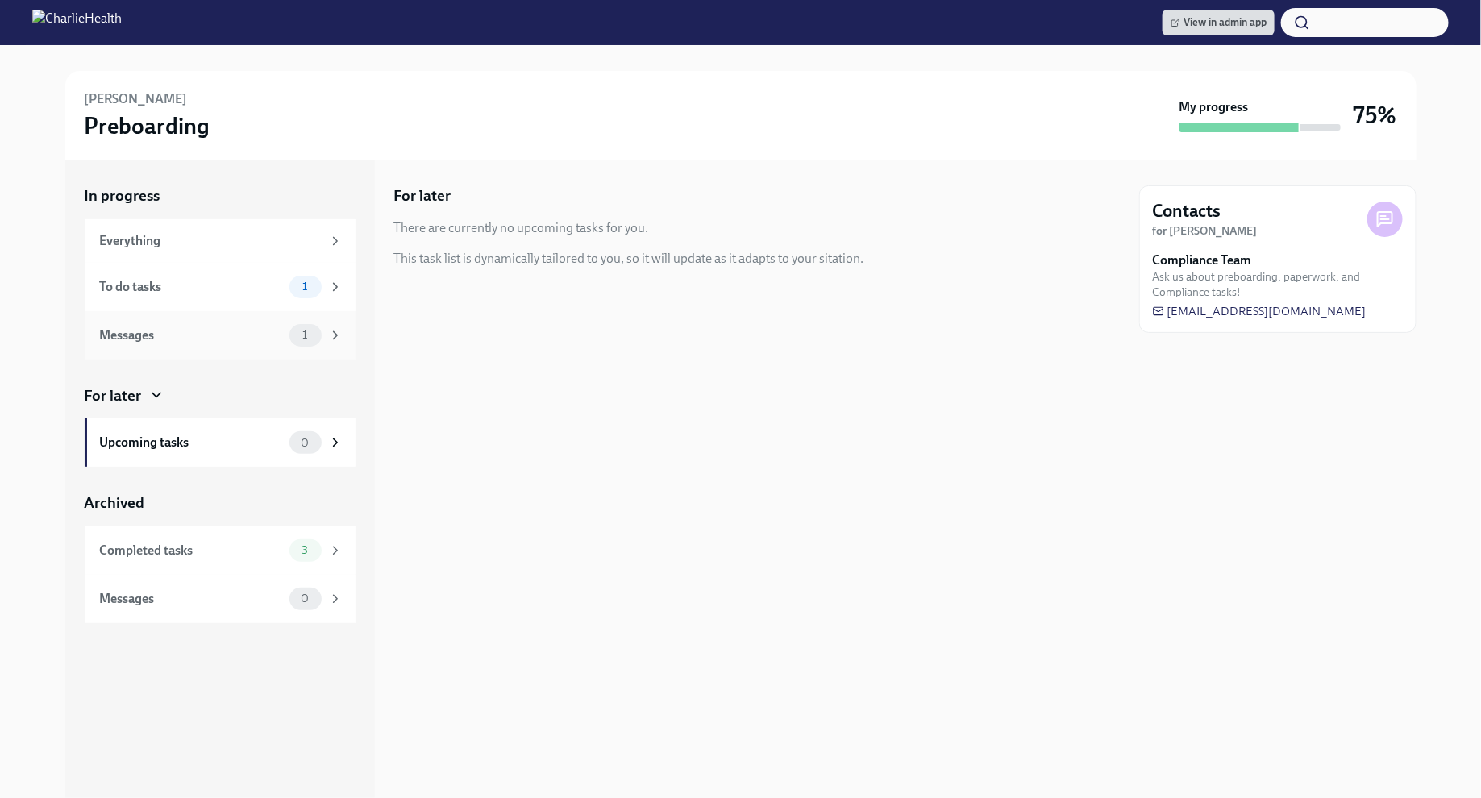
click at [346, 330] on div "Messages 1" at bounding box center [220, 335] width 271 height 48
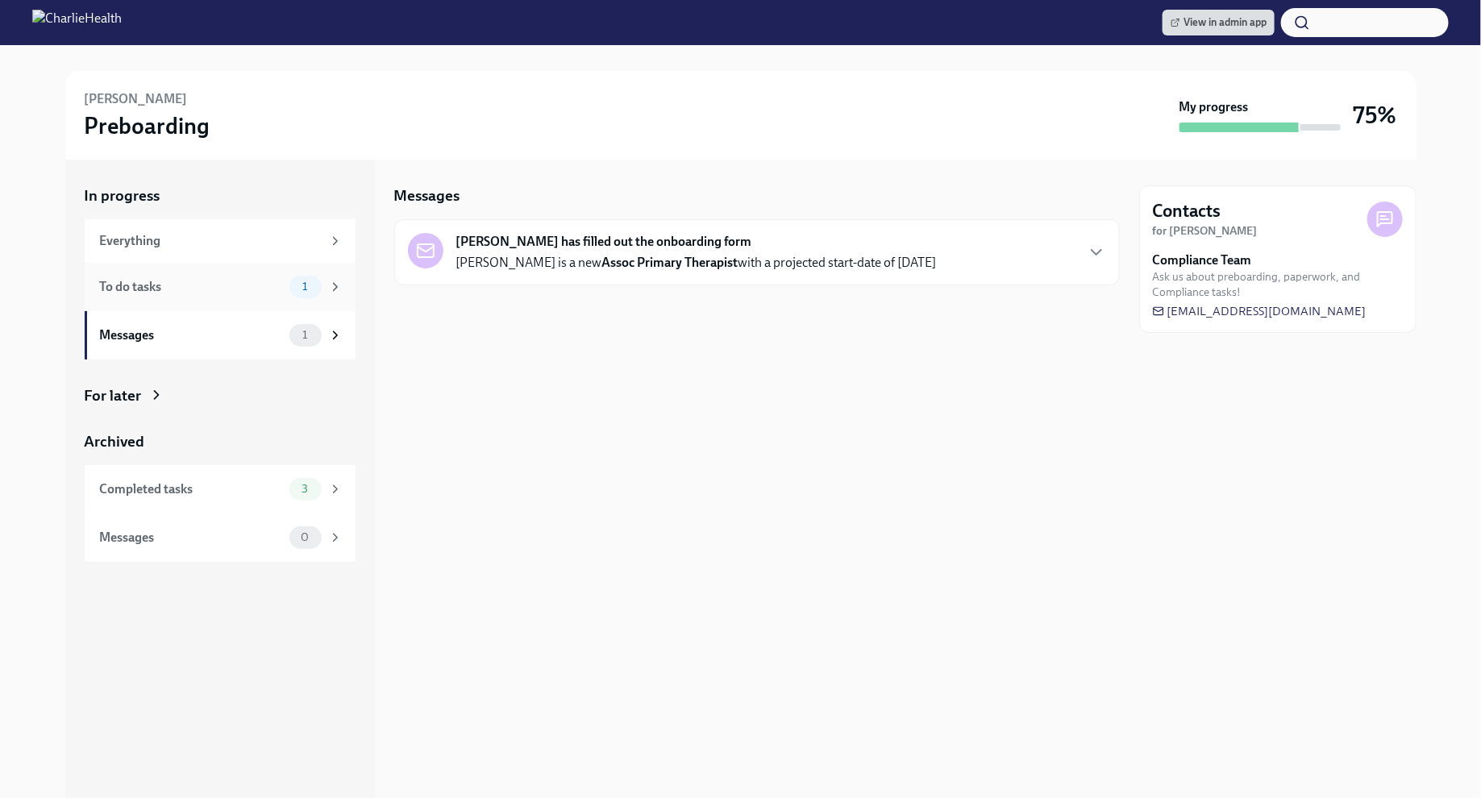
click at [319, 295] on div "1" at bounding box center [315, 287] width 53 height 23
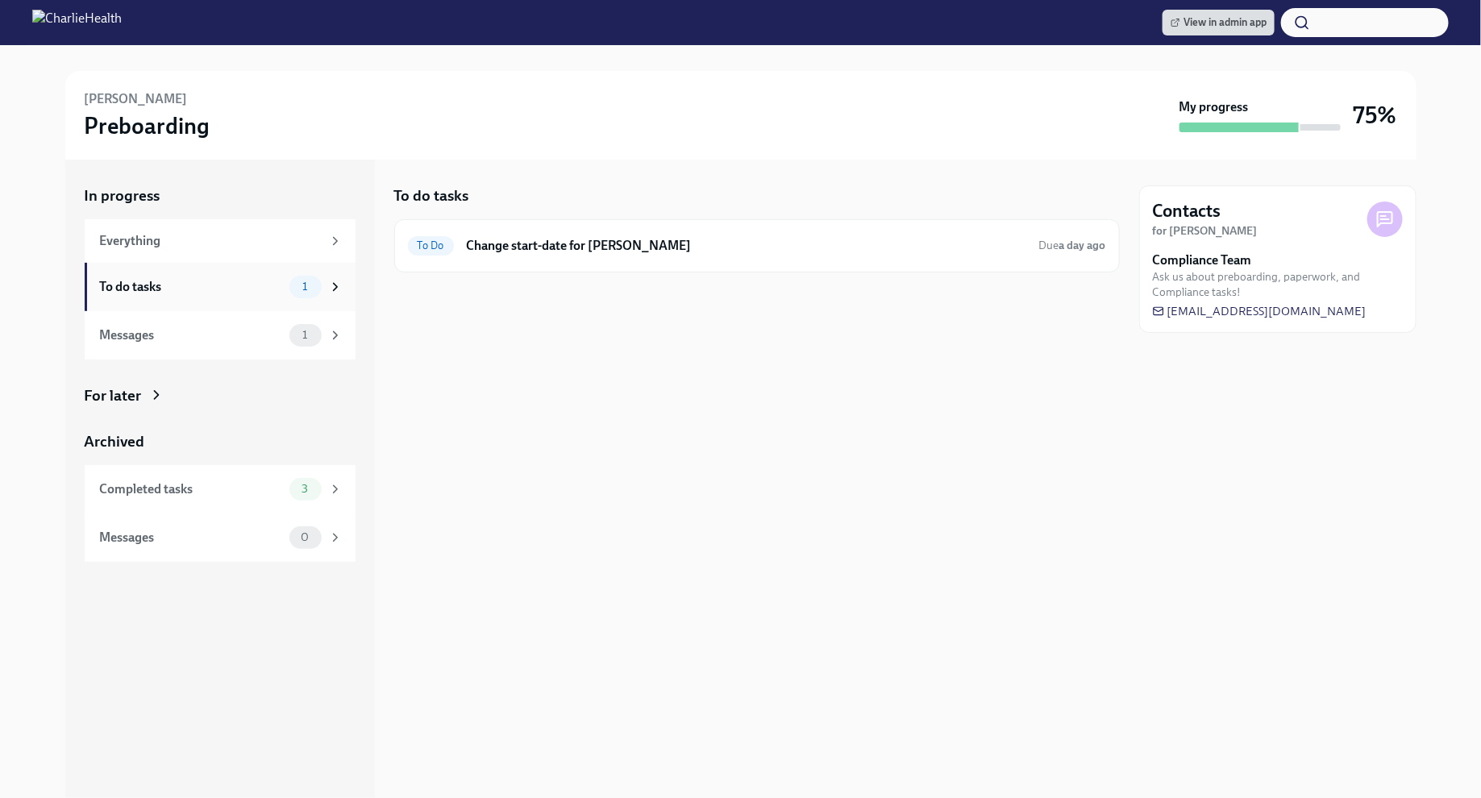
click at [293, 272] on div "To do tasks 1" at bounding box center [220, 287] width 271 height 48
click at [303, 330] on span "1" at bounding box center [305, 335] width 24 height 12
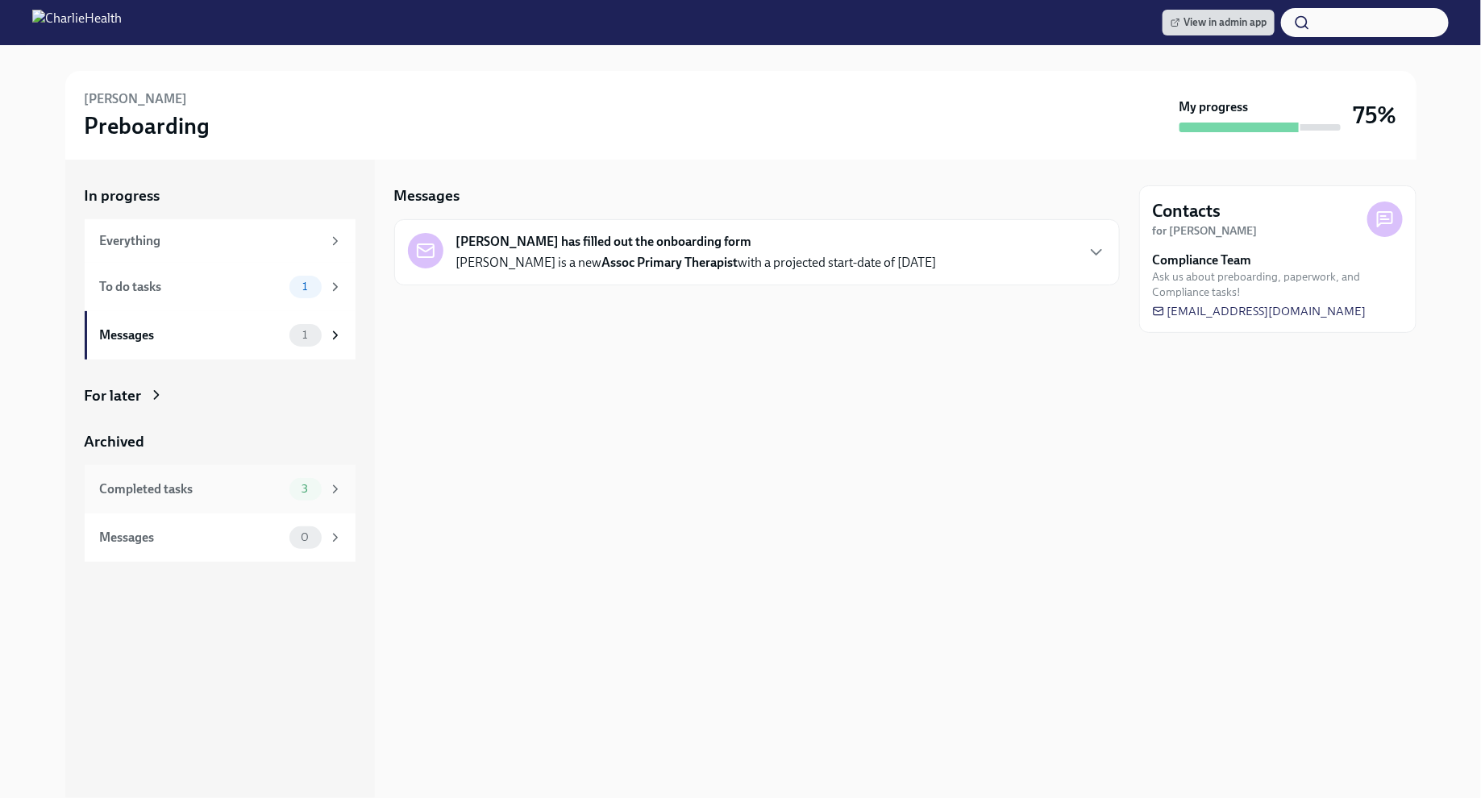
click at [322, 493] on div "3" at bounding box center [315, 489] width 53 height 23
